Goal: Transaction & Acquisition: Book appointment/travel/reservation

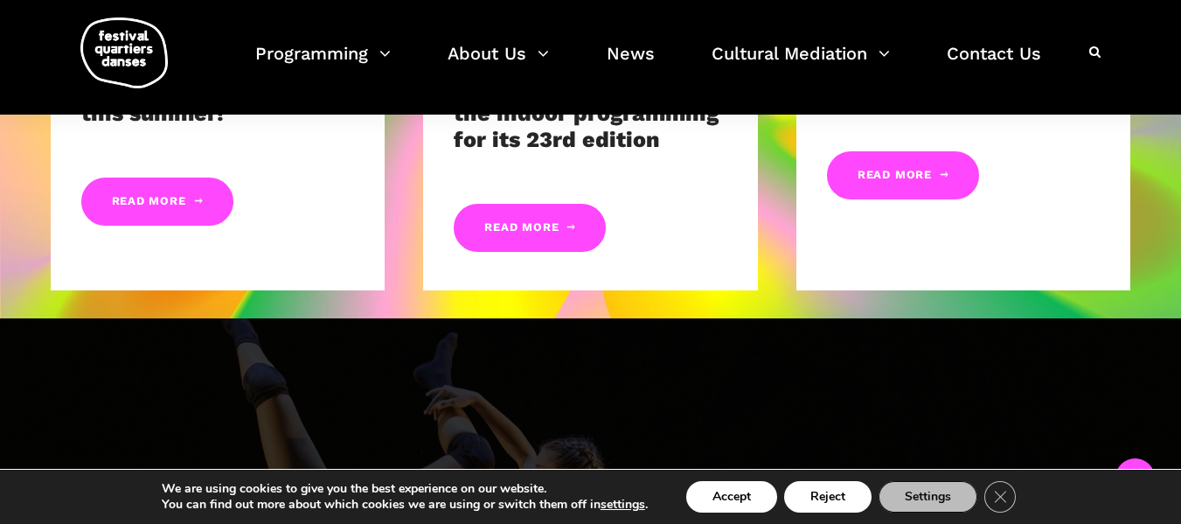
scroll to position [692, 0]
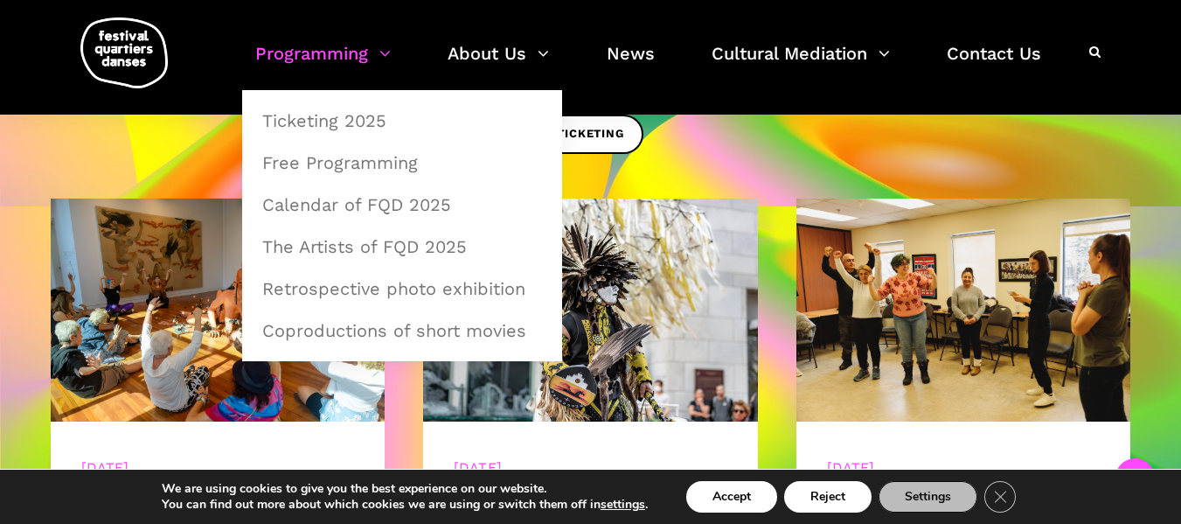
click at [333, 53] on link "Programming" at bounding box center [323, 64] width 136 height 52
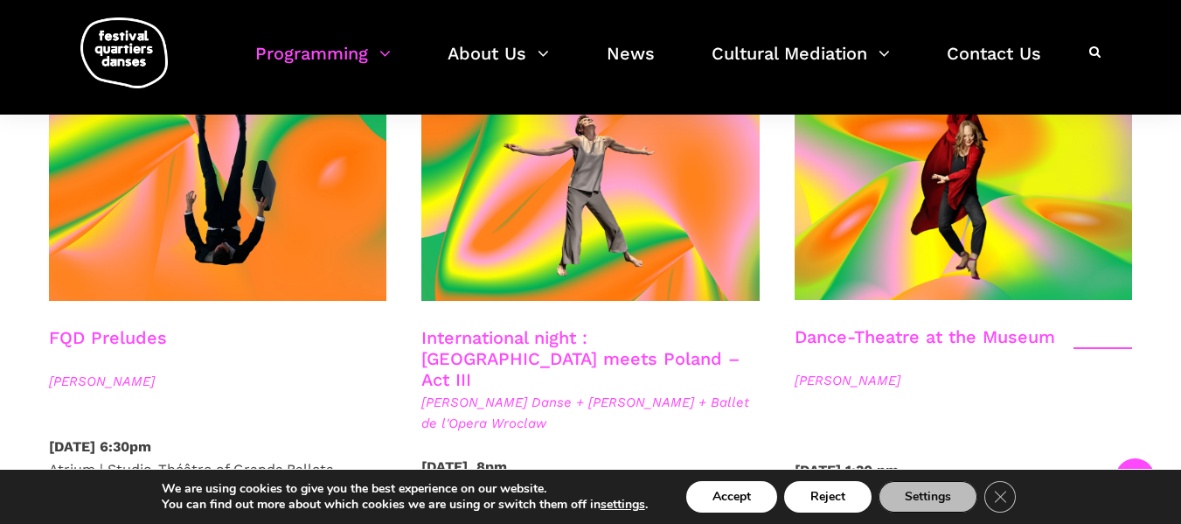
scroll to position [2098, 0]
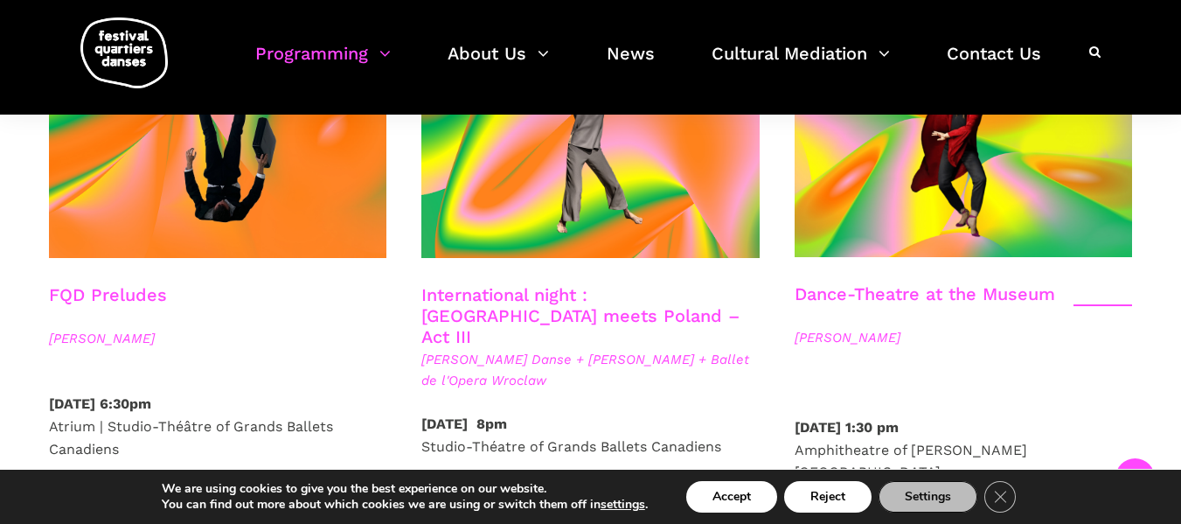
click at [491, 349] on span "[PERSON_NAME] Danse + [PERSON_NAME] + Ballet de l'Opera Wroclaw" at bounding box center [590, 370] width 338 height 42
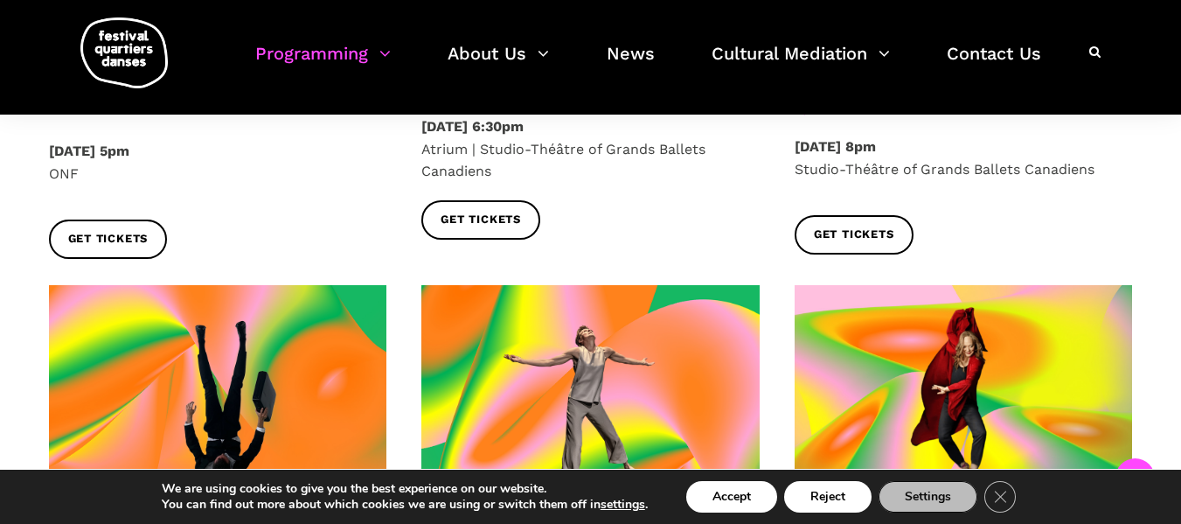
scroll to position [1836, 0]
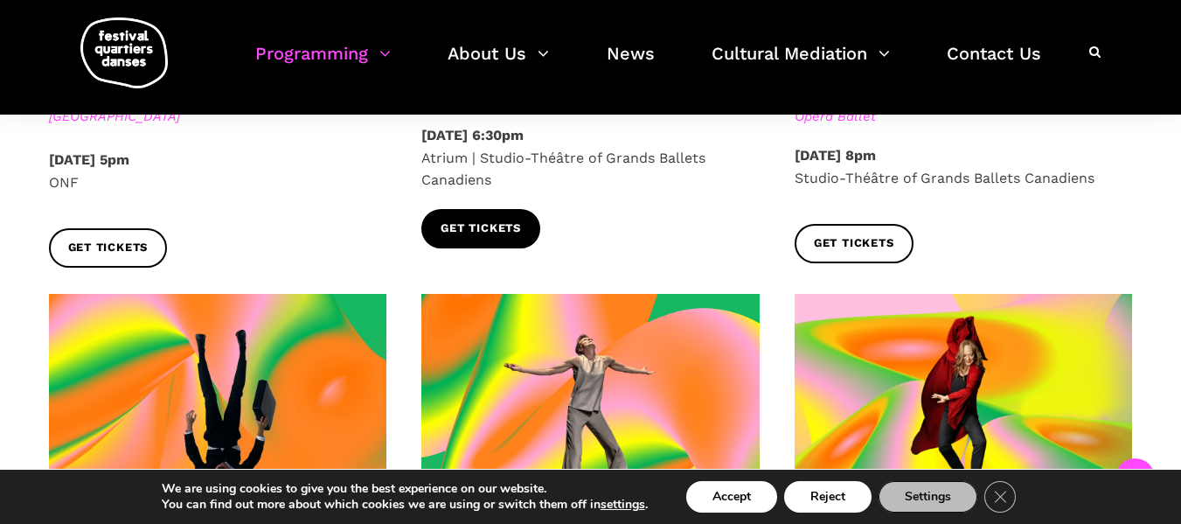
click at [502, 219] on span "Get tickets" at bounding box center [481, 228] width 80 height 18
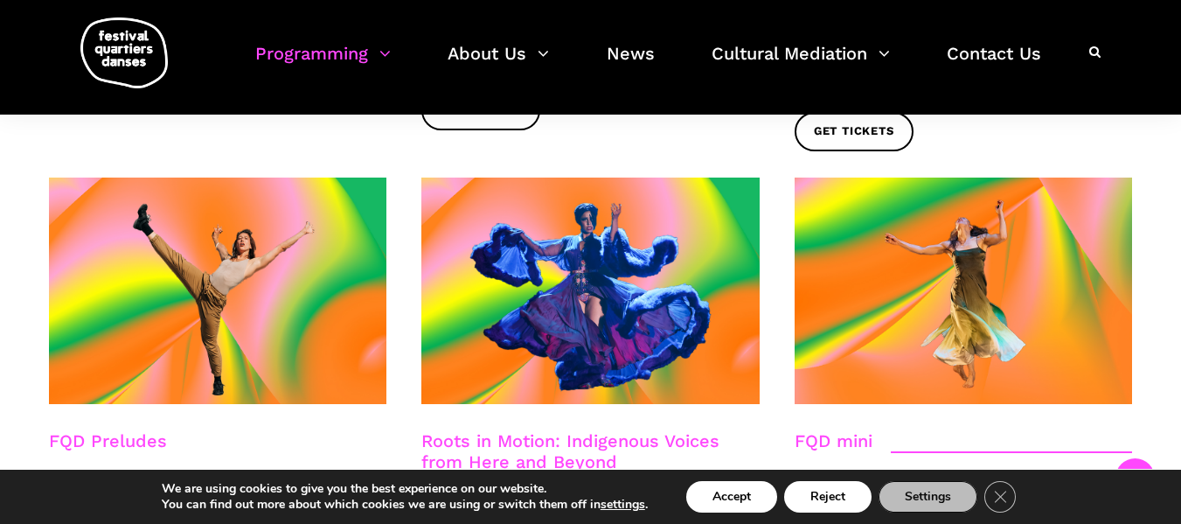
scroll to position [2535, 0]
